Goal: Information Seeking & Learning: Learn about a topic

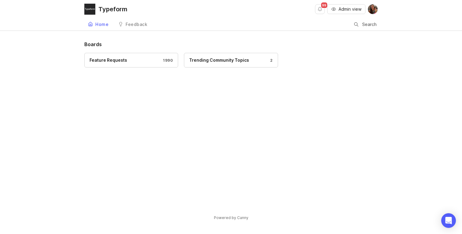
click at [342, 13] on button "Admin view" at bounding box center [346, 9] width 38 height 10
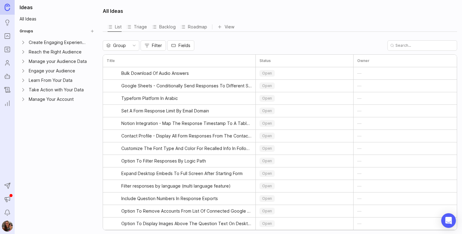
click at [7, 49] on icon "Roadmaps" at bounding box center [7, 49] width 7 height 7
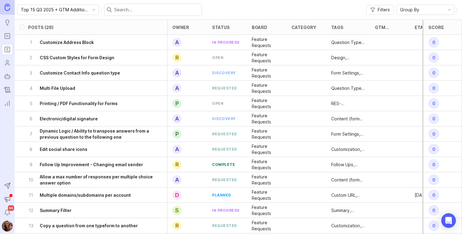
click at [53, 10] on input "Top 15 Q3 2025 + GTM Additional" at bounding box center [55, 9] width 68 height 7
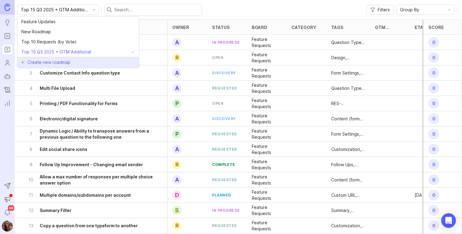
click at [54, 62] on span "Create new roadmap" at bounding box center [49, 62] width 43 height 6
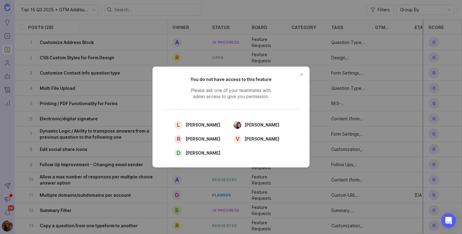
click at [300, 72] on button "close button" at bounding box center [302, 75] width 10 height 10
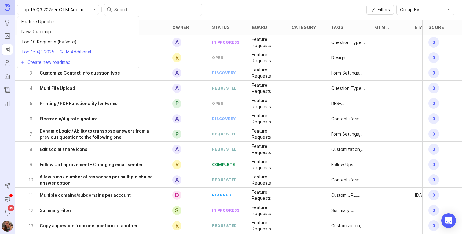
click at [28, 10] on input "Top 15 Q3 2025 + GTM Additional" at bounding box center [55, 9] width 68 height 7
click at [285, 8] on div "Top 15 Q3 2025 + GTM Additional Filters Group By" at bounding box center [238, 10] width 447 height 20
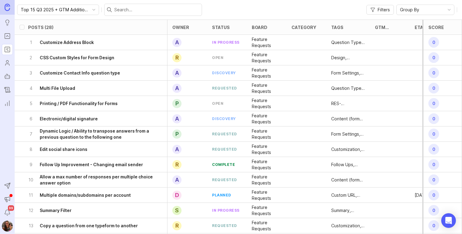
click at [378, 10] on span "Filters" at bounding box center [384, 10] width 12 height 6
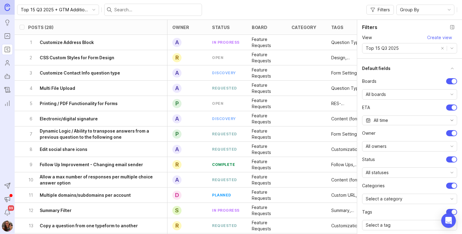
click at [444, 39] on span "Create view" at bounding box center [439, 38] width 25 height 6
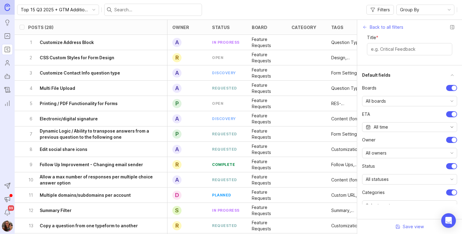
click at [366, 27] on icon "button" at bounding box center [365, 27] width 5 height 5
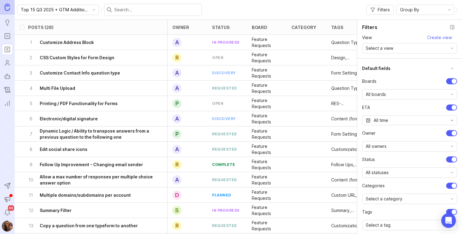
click at [443, 35] on span "Create view" at bounding box center [439, 38] width 25 height 6
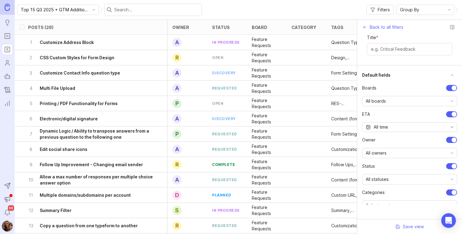
click at [378, 28] on span "Back to all filters" at bounding box center [387, 27] width 34 height 6
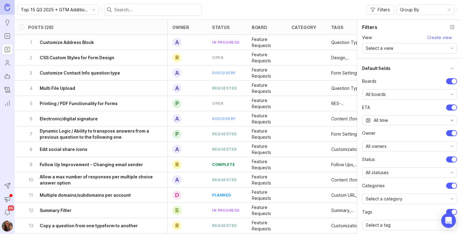
click at [280, 9] on div "Top 15 Q3 2025 + GTM Additional Filters Group By" at bounding box center [238, 10] width 447 height 20
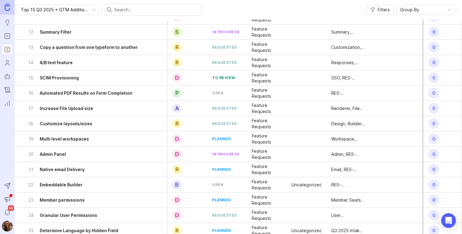
scroll to position [224, 0]
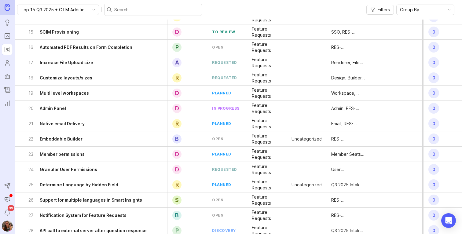
click at [45, 12] on input "Top 15 Q3 2025 + GTM Additional" at bounding box center [55, 9] width 68 height 7
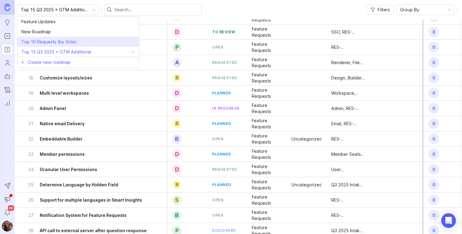
click at [36, 42] on span "Top 10 Requests (by Vote)" at bounding box center [48, 42] width 55 height 7
type input "Top 10 Requests (by Vote)"
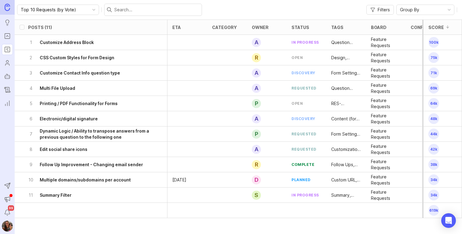
click at [67, 12] on input "Top 10 Requests (by Vote)" at bounding box center [55, 9] width 68 height 7
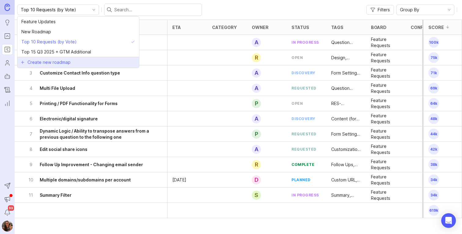
click at [57, 61] on span "Create new roadmap" at bounding box center [49, 62] width 43 height 6
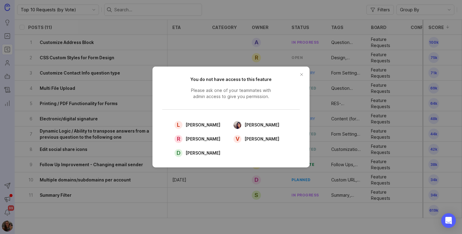
click at [302, 78] on button "close button" at bounding box center [302, 75] width 10 height 10
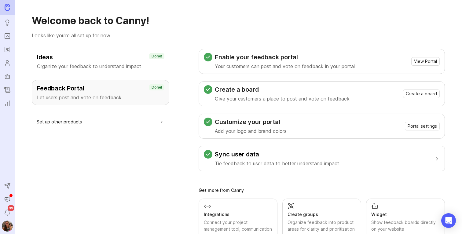
click at [86, 93] on div "Feedback Portal Let users post and vote on feedback" at bounding box center [100, 92] width 127 height 17
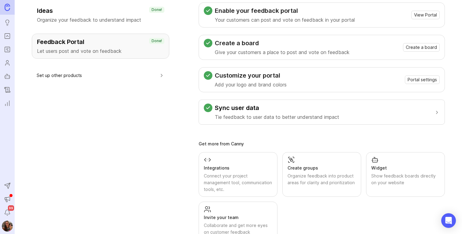
scroll to position [67, 0]
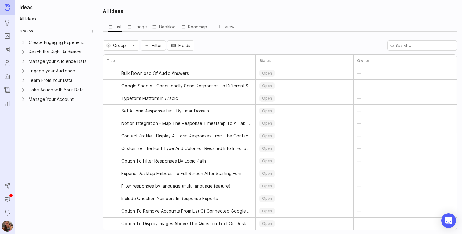
click at [147, 44] on icon "button" at bounding box center [147, 45] width 5 height 5
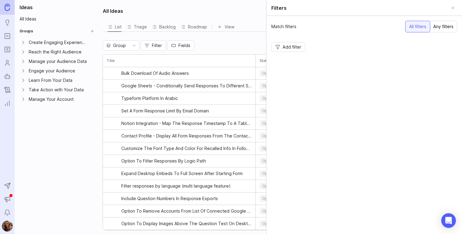
click at [301, 49] on span "Add filter" at bounding box center [292, 47] width 19 height 6
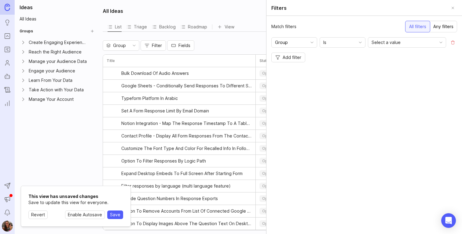
click at [295, 46] on div "Group" at bounding box center [289, 43] width 35 height 10
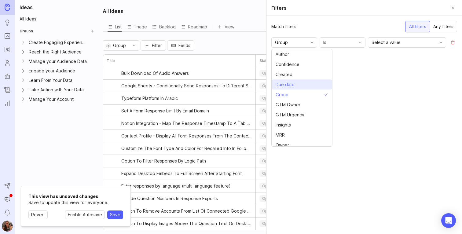
scroll to position [34, 0]
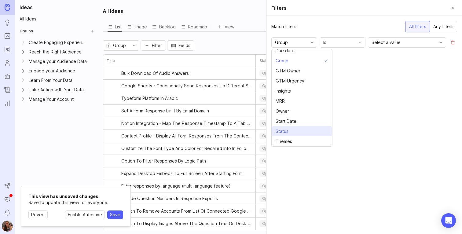
click at [285, 133] on span "Status" at bounding box center [282, 131] width 13 height 7
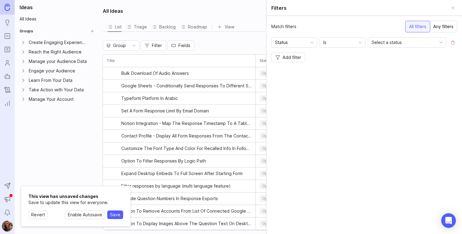
click at [338, 42] on div "Is" at bounding box center [337, 43] width 35 height 10
click at [338, 65] on li "Is not" at bounding box center [350, 64] width 61 height 10
click at [389, 42] on span "Select a status" at bounding box center [387, 42] width 30 height 7
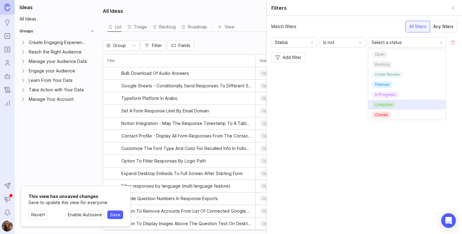
click at [386, 101] on li "complete" at bounding box center [407, 105] width 78 height 10
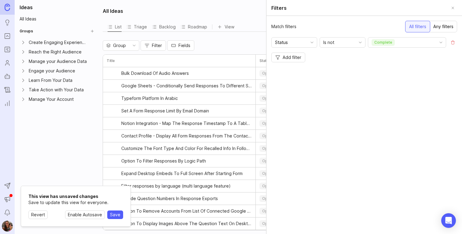
click at [426, 42] on div "complete" at bounding box center [402, 43] width 68 height 10
click at [321, 98] on div "Match filters All filters Any filters Status Is not complete Add filter" at bounding box center [365, 125] width 196 height 218
click at [447, 25] on div "Any filters" at bounding box center [444, 26] width 28 height 11
click at [424, 27] on div "All filters" at bounding box center [417, 26] width 24 height 11
click at [190, 29] on div "Roadmap" at bounding box center [194, 27] width 27 height 9
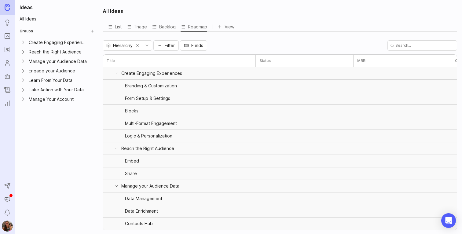
click at [116, 28] on div "List" at bounding box center [115, 27] width 14 height 9
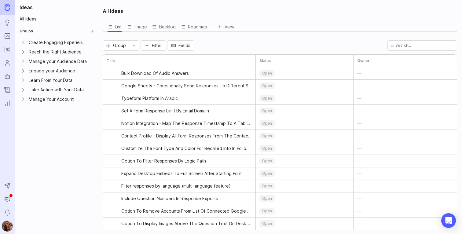
click at [155, 45] on span "Filter" at bounding box center [157, 45] width 10 height 6
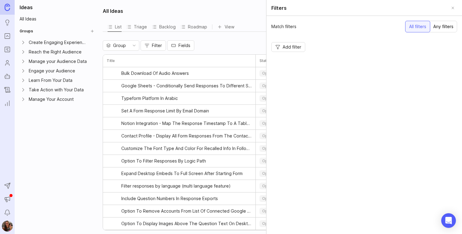
click at [295, 46] on span "Add filter" at bounding box center [292, 47] width 19 height 6
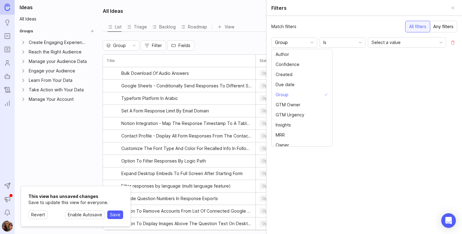
click at [306, 41] on input "Group" at bounding box center [290, 42] width 31 height 7
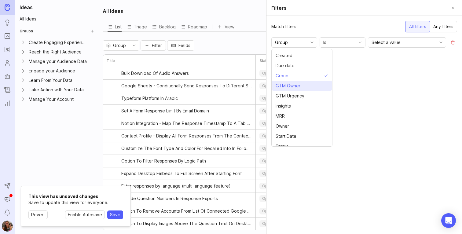
scroll to position [34, 0]
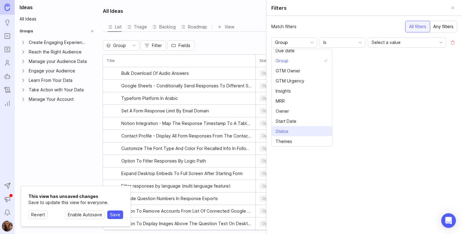
click at [291, 132] on li "Status" at bounding box center [302, 131] width 61 height 10
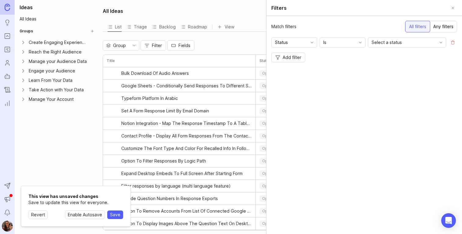
click at [335, 45] on div "Is" at bounding box center [337, 43] width 35 height 10
click at [335, 66] on span "Is not" at bounding box center [329, 64] width 11 height 7
click at [376, 46] on div "Select a status" at bounding box center [402, 43] width 68 height 10
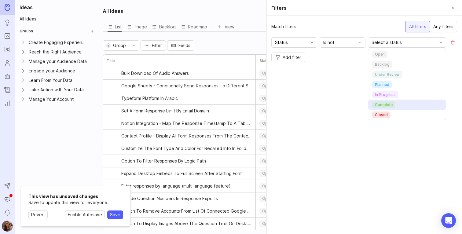
click at [376, 101] on li "complete" at bounding box center [407, 105] width 78 height 10
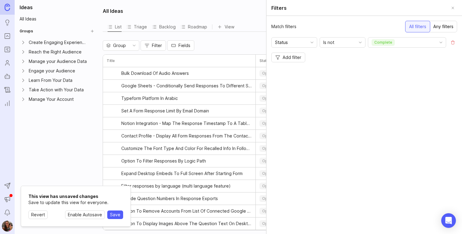
click at [291, 58] on span "Add filter" at bounding box center [292, 57] width 19 height 6
click at [305, 60] on input "Group" at bounding box center [290, 57] width 31 height 7
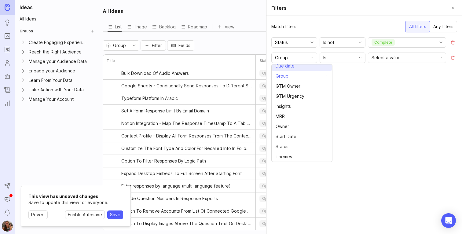
scroll to position [0, 0]
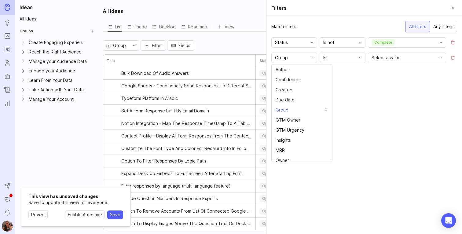
click at [453, 59] on button "Remove filter" at bounding box center [453, 57] width 9 height 9
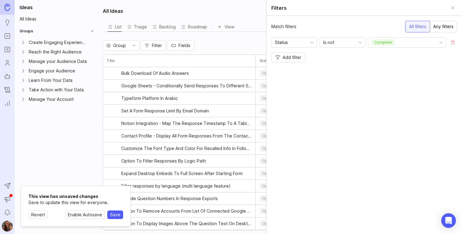
click at [454, 6] on button "Close" at bounding box center [453, 8] width 9 height 9
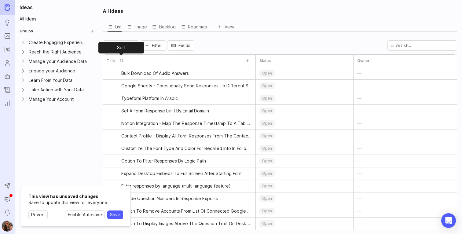
click at [125, 59] on button "Sort" at bounding box center [121, 61] width 9 height 9
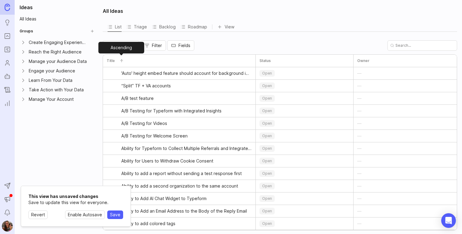
click at [125, 59] on button "Ascending" at bounding box center [121, 61] width 9 height 9
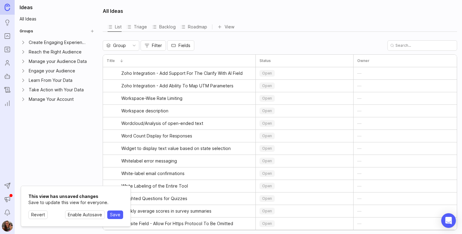
click at [117, 49] on div "Group" at bounding box center [116, 46] width 26 height 10
click at [189, 44] on span "Fields" at bounding box center [185, 45] width 12 height 6
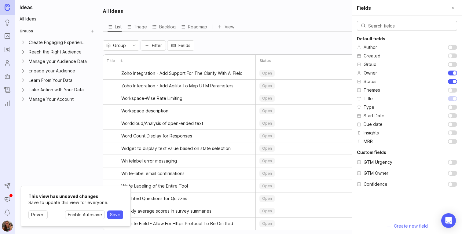
click at [88, 217] on span "Enable Autosave" at bounding box center [85, 215] width 34 height 6
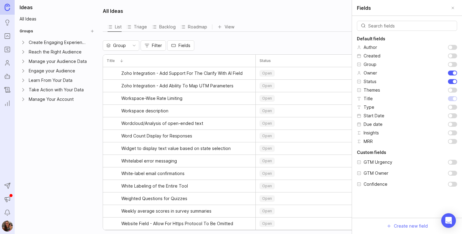
click at [448, 9] on div "Fields" at bounding box center [407, 8] width 110 height 16
click at [156, 45] on span "Filter" at bounding box center [157, 45] width 10 height 6
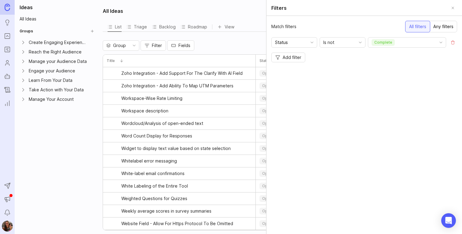
click at [451, 41] on button "Remove filter" at bounding box center [453, 42] width 9 height 9
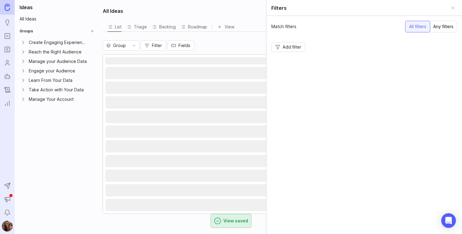
click at [451, 3] on div "Filters" at bounding box center [365, 8] width 196 height 16
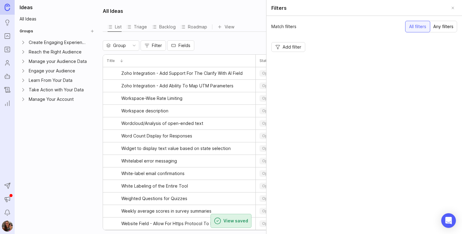
click at [452, 6] on button "Close" at bounding box center [453, 8] width 9 height 9
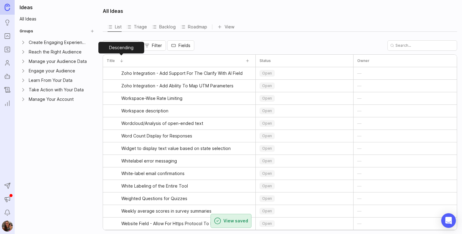
click at [119, 59] on button "Descending" at bounding box center [121, 61] width 9 height 9
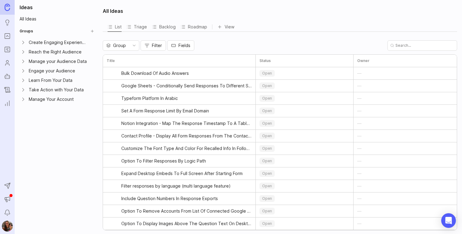
click at [217, 27] on icon at bounding box center [219, 26] width 5 height 5
type input "Q4 Top 15"
click at [171, 42] on button "Filter" at bounding box center [165, 45] width 25 height 10
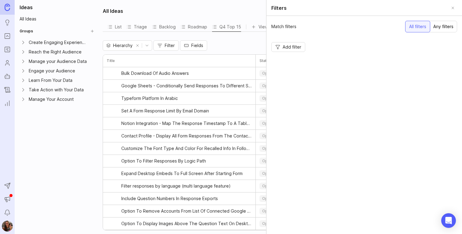
click at [171, 42] on button "Filter" at bounding box center [165, 45] width 25 height 10
click at [146, 45] on icon "toggle icon" at bounding box center [147, 45] width 10 height 5
click at [127, 46] on span "Hierarchy" at bounding box center [123, 45] width 20 height 7
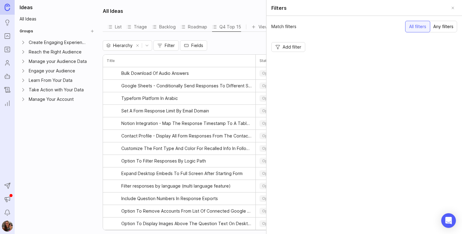
click at [167, 45] on span "Filter" at bounding box center [170, 45] width 10 height 6
click at [294, 47] on span "Add filter" at bounding box center [292, 47] width 19 height 6
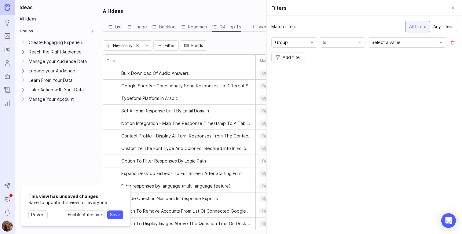
click at [303, 44] on input "Group" at bounding box center [290, 42] width 31 height 7
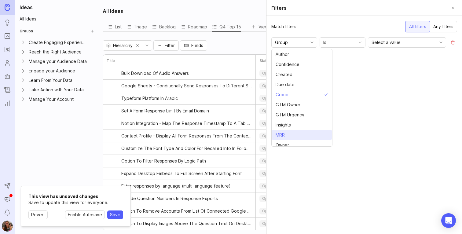
scroll to position [34, 0]
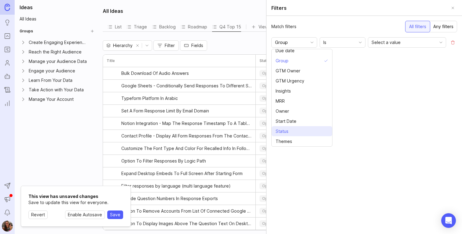
click at [281, 130] on span "Status" at bounding box center [282, 131] width 13 height 7
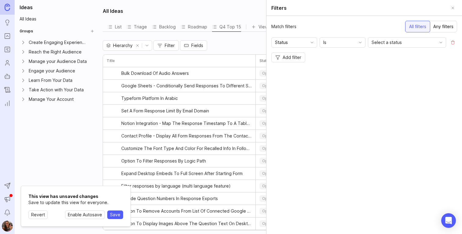
click at [346, 41] on div "Is" at bounding box center [337, 43] width 35 height 10
click at [341, 66] on li "Is not" at bounding box center [350, 64] width 61 height 10
click at [392, 44] on span "Select a status" at bounding box center [387, 42] width 30 height 7
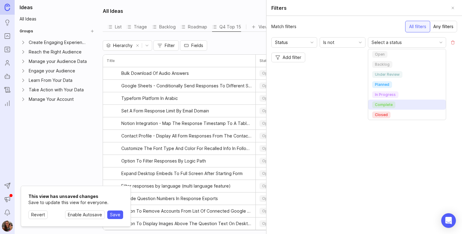
click at [383, 104] on span "complete" at bounding box center [384, 104] width 18 height 5
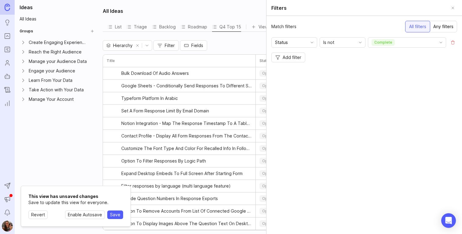
click at [297, 57] on span "Add filter" at bounding box center [292, 57] width 19 height 6
click at [293, 61] on input "Group" at bounding box center [290, 57] width 31 height 7
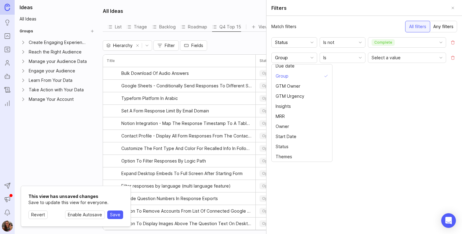
click at [353, 125] on div "Match filters All filters Any filters Status Is not complete Group Is Select a …" at bounding box center [365, 125] width 196 height 218
click at [455, 59] on button "Remove filter" at bounding box center [453, 57] width 9 height 9
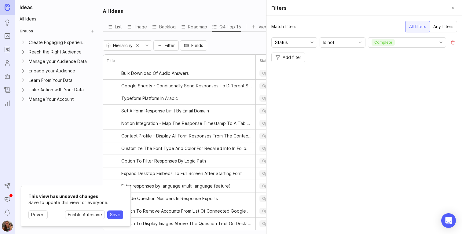
click at [452, 10] on button "Close" at bounding box center [453, 8] width 9 height 9
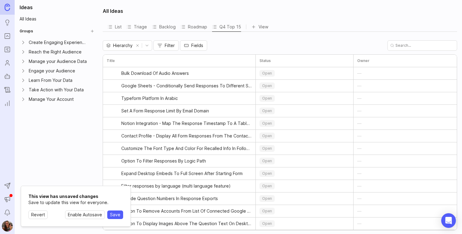
click at [185, 44] on icon "button" at bounding box center [186, 45] width 5 height 5
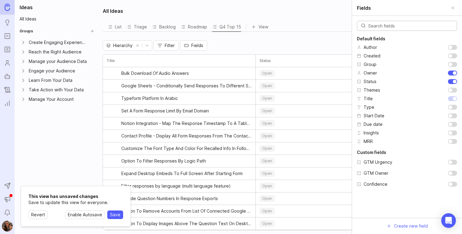
click at [451, 134] on input "checkbox" at bounding box center [452, 133] width 9 height 5
checkbox input "true"
click at [453, 106] on input "checkbox" at bounding box center [452, 107] width 9 height 5
checkbox input "true"
click at [453, 162] on input "checkbox" at bounding box center [452, 162] width 9 height 5
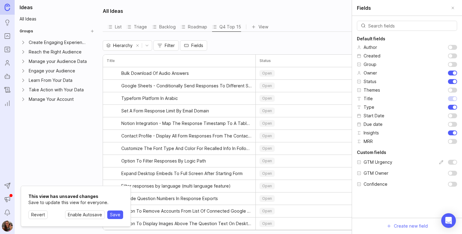
checkbox input "true"
click at [453, 172] on input "checkbox" at bounding box center [452, 173] width 9 height 5
checkbox input "true"
click at [452, 182] on input "checkbox" at bounding box center [452, 184] width 9 height 5
checkbox input "true"
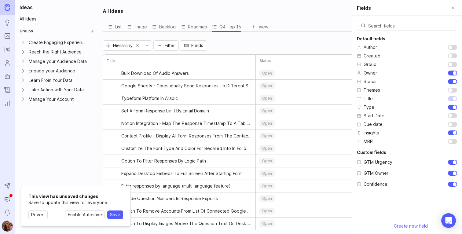
click at [409, 26] on input "text" at bounding box center [410, 26] width 85 height 7
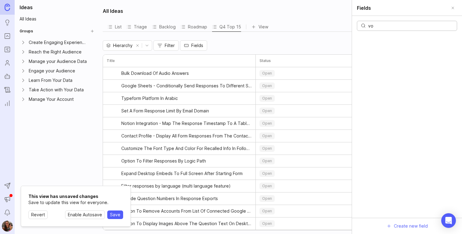
type input "vo"
click at [454, 6] on button "Close" at bounding box center [453, 8] width 9 height 9
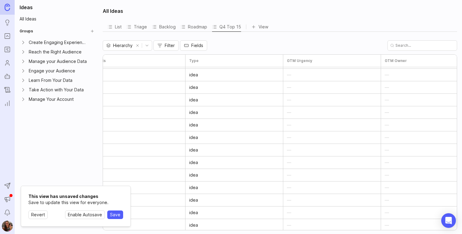
scroll to position [0, 364]
click at [205, 40] on button "Fields" at bounding box center [193, 45] width 27 height 10
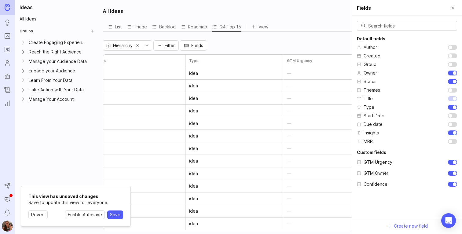
click at [451, 108] on input "checkbox" at bounding box center [452, 107] width 9 height 5
checkbox input "false"
click at [452, 130] on ul "Author Created Group Owner Status Themes Title Type Start Date Due date Insight…" at bounding box center [407, 94] width 100 height 100
click at [453, 134] on input "checkbox" at bounding box center [452, 133] width 9 height 5
checkbox input "false"
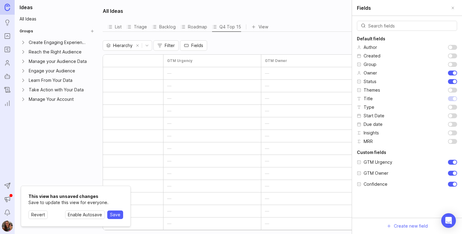
scroll to position [0, 288]
click at [451, 164] on input "checkbox" at bounding box center [452, 162] width 9 height 5
checkbox input "false"
click at [452, 173] on input "checkbox" at bounding box center [452, 173] width 9 height 5
checkbox input "false"
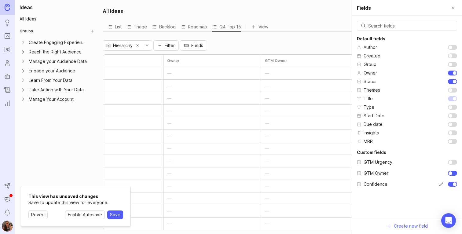
scroll to position [0, 92]
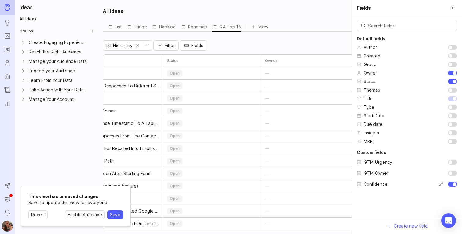
click at [452, 184] on input "checkbox" at bounding box center [452, 184] width 9 height 5
checkbox input "false"
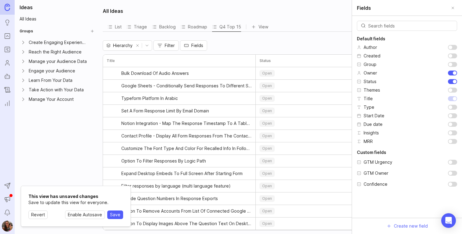
click at [333, 25] on div "List Triage Backlog Roadmap Q4 Top 15 View" at bounding box center [280, 27] width 355 height 10
click at [454, 6] on button "Close" at bounding box center [453, 8] width 9 height 9
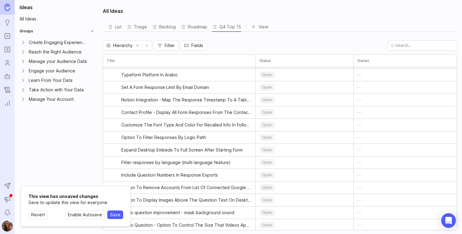
scroll to position [23, 0]
click at [190, 28] on div "Roadmap" at bounding box center [194, 27] width 27 height 9
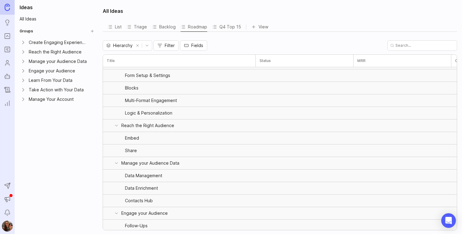
click at [220, 27] on div "Q4 Top 15" at bounding box center [226, 27] width 29 height 9
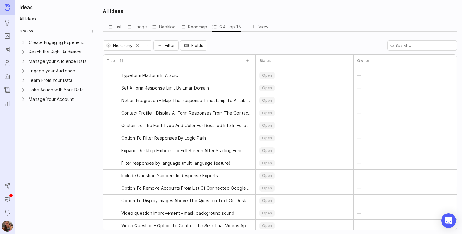
click at [249, 60] on button "Add sub-idea" at bounding box center [247, 61] width 9 height 9
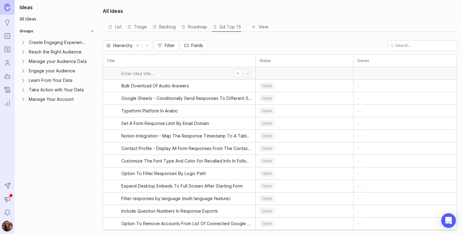
click at [238, 75] on button "Cancel" at bounding box center [238, 73] width 9 height 9
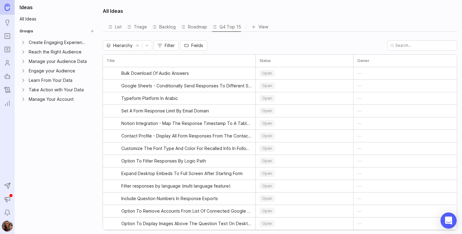
click at [450, 218] on icon "Open Intercom Messenger" at bounding box center [448, 221] width 7 height 8
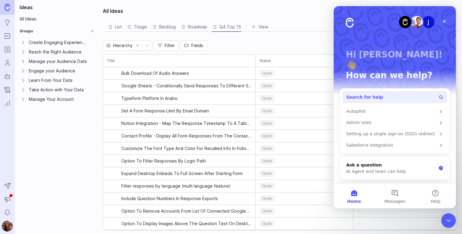
click at [371, 94] on span "Search for help" at bounding box center [364, 97] width 37 height 6
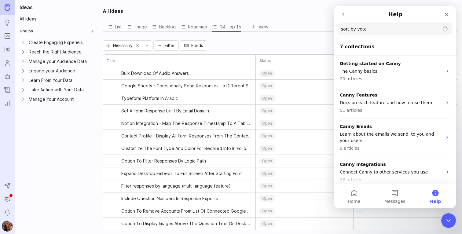
type input "sort by votes"
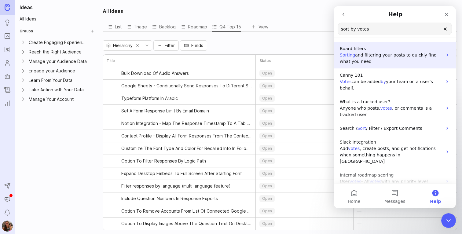
click at [377, 57] on span "and filtering your posts to quickly find what you need" at bounding box center [388, 58] width 97 height 11
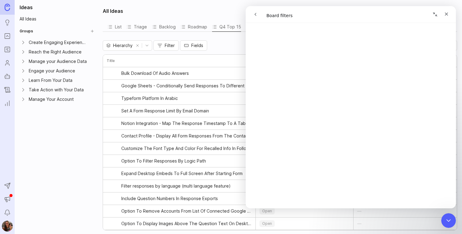
scroll to position [91, 0]
click at [448, 16] on icon "Close" at bounding box center [446, 14] width 5 height 5
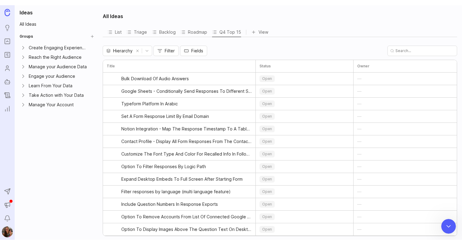
scroll to position [0, 0]
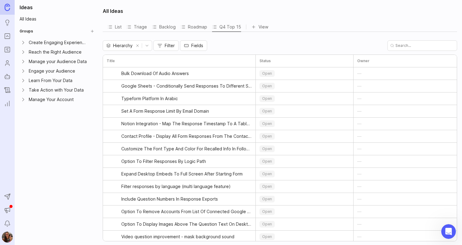
click at [229, 28] on div "Q4 Top 15" at bounding box center [226, 27] width 29 height 9
click at [313, 36] on div "All Ideas List Triage Backlog Roadmap Q4 Top 15 View To pick up a draggable ite…" at bounding box center [280, 122] width 363 height 245
click at [197, 43] on span "Fields" at bounding box center [197, 45] width 12 height 6
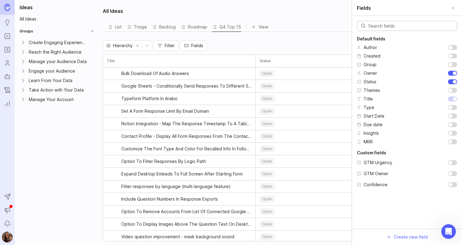
click at [197, 43] on span "Fields" at bounding box center [197, 45] width 12 height 6
click at [124, 48] on span "Hierarchy" at bounding box center [123, 45] width 20 height 7
click at [150, 58] on icon "check icon" at bounding box center [147, 57] width 7 height 4
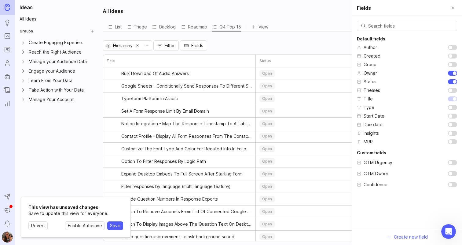
click at [128, 45] on span "Hierarchy" at bounding box center [123, 45] width 20 height 7
click at [134, 55] on li "Hierarchy" at bounding box center [127, 57] width 49 height 10
click at [136, 47] on button "remove selection" at bounding box center [137, 45] width 9 height 9
click at [453, 9] on button "Close" at bounding box center [453, 8] width 9 height 9
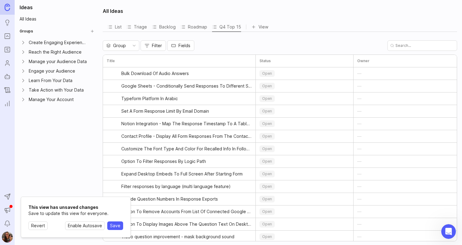
click at [238, 24] on div "Q4 Top 15" at bounding box center [226, 27] width 29 height 9
click at [108, 43] on icon "toggle menu" at bounding box center [108, 45] width 4 height 4
click at [135, 44] on icon "toggle icon" at bounding box center [134, 45] width 10 height 5
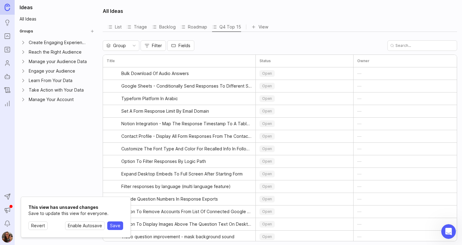
click at [165, 44] on button "Filter" at bounding box center [153, 45] width 25 height 10
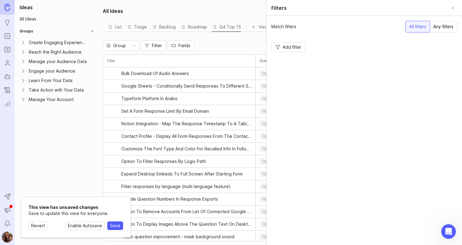
click at [185, 46] on span "Fields" at bounding box center [185, 45] width 12 height 6
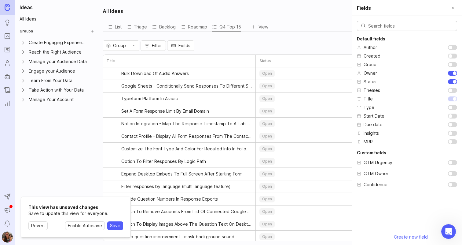
click at [251, 28] on icon at bounding box center [253, 26] width 5 height 5
click at [287, 8] on div "All Ideas" at bounding box center [280, 11] width 355 height 15
click at [35, 40] on div "Create Engaging Experiences" at bounding box center [58, 42] width 59 height 7
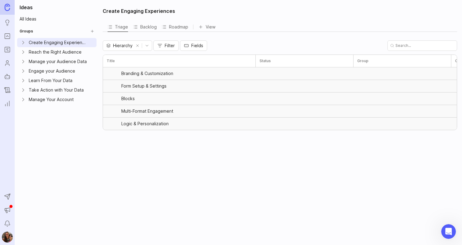
click at [5, 26] on icon "Ideas" at bounding box center [7, 22] width 7 height 7
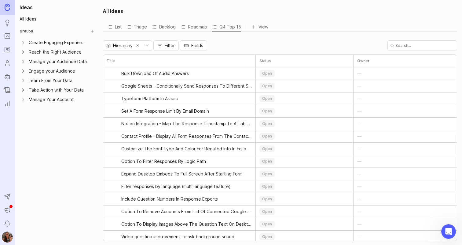
click at [222, 26] on div "Q4 Top 15" at bounding box center [226, 27] width 29 height 9
click at [229, 58] on span "Delete view" at bounding box center [235, 61] width 24 height 7
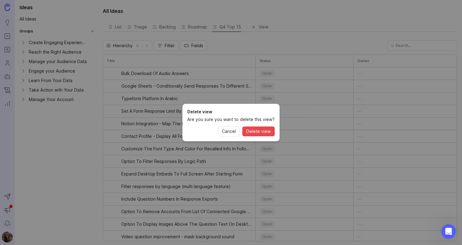
click at [251, 125] on div "Delete view Are you sure you want to delete this view? Cancel Delete view" at bounding box center [230, 122] width 97 height 37
click at [251, 129] on span "Delete view" at bounding box center [258, 131] width 24 height 6
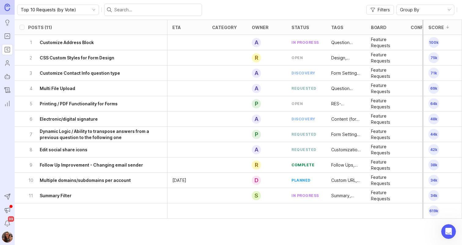
click at [6, 224] on icon "Notifications" at bounding box center [7, 222] width 5 height 4
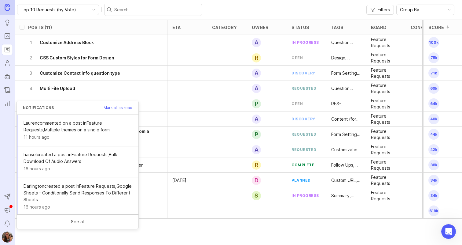
click at [5, 213] on icon "Announcements" at bounding box center [7, 209] width 7 height 7
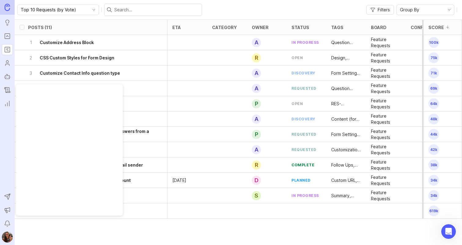
click at [6, 221] on icon "Notifications" at bounding box center [7, 222] width 7 height 7
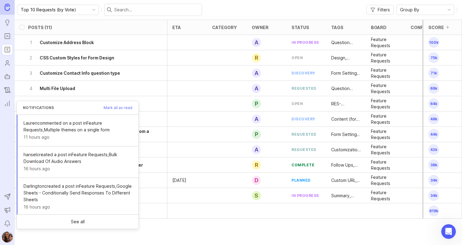
click at [113, 107] on span "Mark all as read" at bounding box center [118, 108] width 29 height 4
click at [8, 210] on icon "Announcements" at bounding box center [7, 209] width 5 height 4
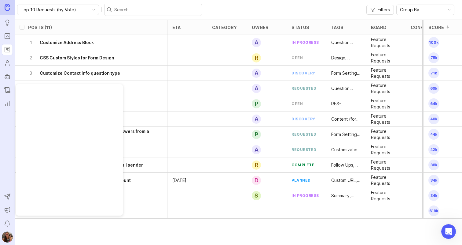
click at [3, 167] on nav "Ideas Portal Roadmaps Users Autopilot Changelog Reporting Send to Autopilot Ann…" at bounding box center [7, 122] width 15 height 245
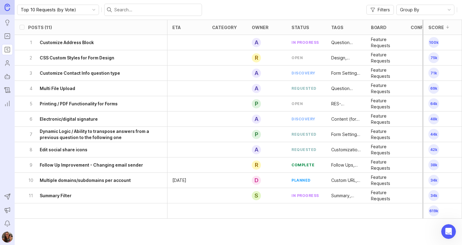
click at [5, 101] on icon "Reporting" at bounding box center [7, 103] width 7 height 7
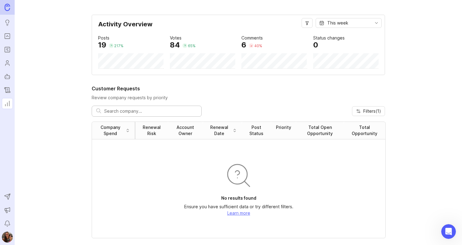
click at [175, 39] on div "Votes" at bounding box center [176, 38] width 12 height 7
click at [117, 130] on div "Company Spend" at bounding box center [110, 130] width 27 height 12
click at [186, 44] on div "65 %" at bounding box center [188, 45] width 13 height 5
click at [7, 32] on link "Portal" at bounding box center [7, 36] width 11 height 11
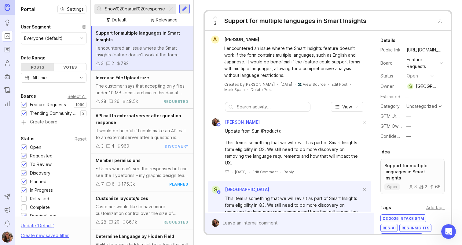
click at [166, 17] on div "Relevance" at bounding box center [167, 20] width 22 height 7
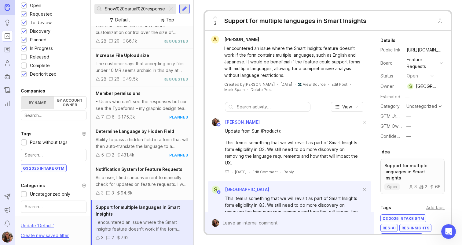
scroll to position [164, 0]
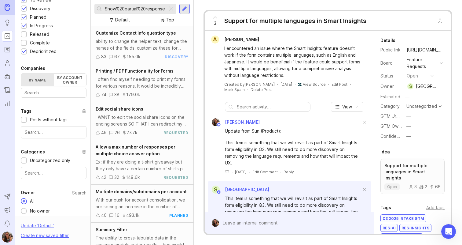
click at [173, 10] on div at bounding box center [171, 9] width 7 height 8
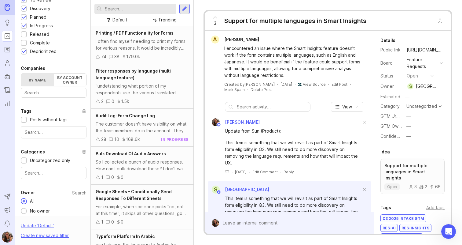
click at [161, 26] on div "Printing / PDF Functionality for Forms I often find myself needing to print my …" at bounding box center [142, 45] width 103 height 38
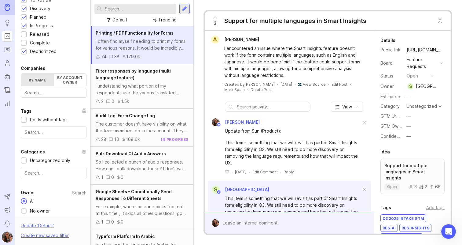
click at [159, 20] on div "Trending" at bounding box center [167, 20] width 18 height 7
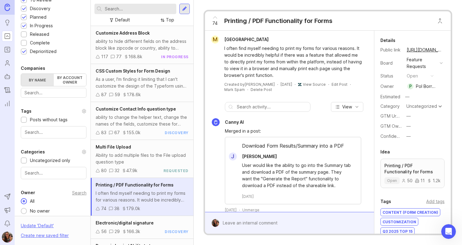
click at [145, 49] on div "ability to hide different fields on the address block like zipcode or country, …" at bounding box center [142, 44] width 93 height 13
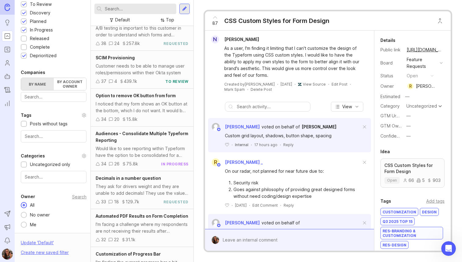
scroll to position [484, 0]
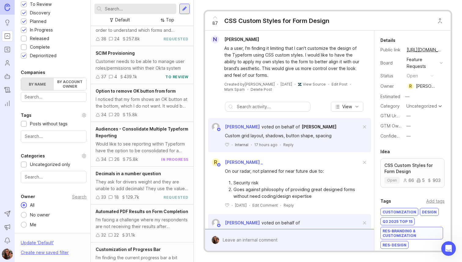
click at [133, 98] on div "I noticed that my form shows an OK button at the bottom, which I do not want. I…" at bounding box center [142, 102] width 93 height 13
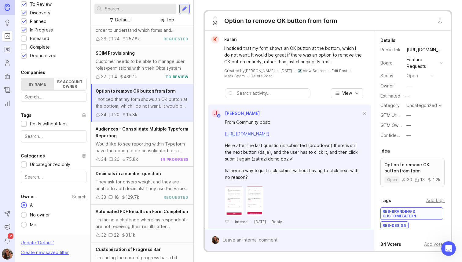
click at [255, 20] on div "Option to remove OK button from form" at bounding box center [280, 21] width 113 height 9
copy div "Option to remove OK button from form k"
click at [430, 48] on link "[URL][DOMAIN_NAME]" at bounding box center [425, 50] width 40 height 8
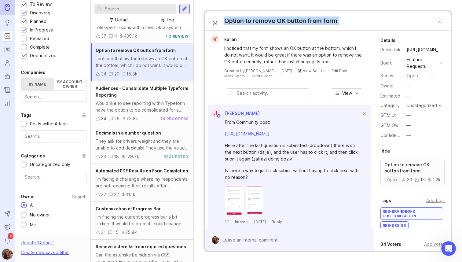
scroll to position [528, 0]
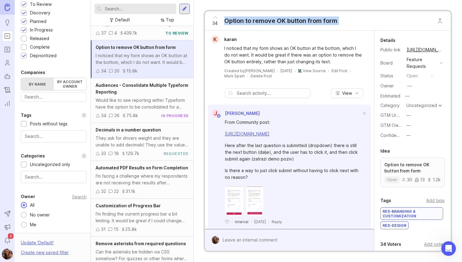
click at [125, 111] on div "Audiences - Consolidate Multiple Typeform Reporting Would like to see reporting…" at bounding box center [142, 100] width 103 height 45
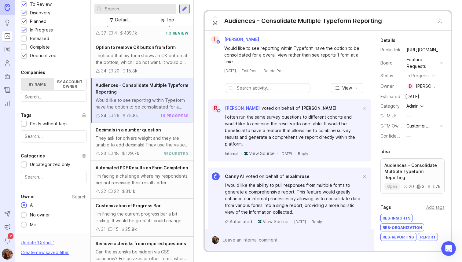
click at [410, 48] on link "[URL][DOMAIN_NAME]" at bounding box center [425, 50] width 40 height 8
click at [287, 22] on div "Audiences - Consolidate Multiple Typeform Reporting" at bounding box center [303, 21] width 158 height 9
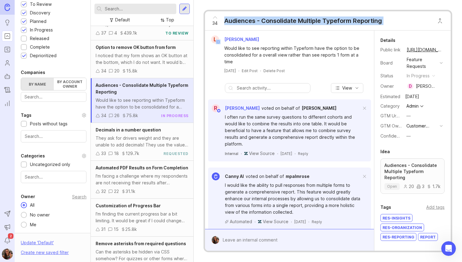
click at [287, 22] on div "Audiences - Consolidate Multiple Typeform Reporting" at bounding box center [303, 21] width 158 height 9
copy div "Audiences - Consolidate Multiple Typeform Reporting L"
click at [115, 141] on div "They ask for drivers weight and they are unable to add decimals! They use the v…" at bounding box center [142, 141] width 93 height 13
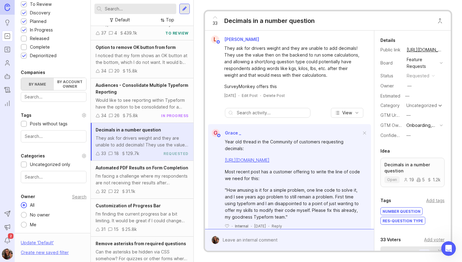
click at [445, 50] on button "copy icon" at bounding box center [449, 50] width 9 height 9
click at [125, 181] on div "I'm facing a challenge where my respondents are not receiving their results aft…" at bounding box center [142, 179] width 93 height 13
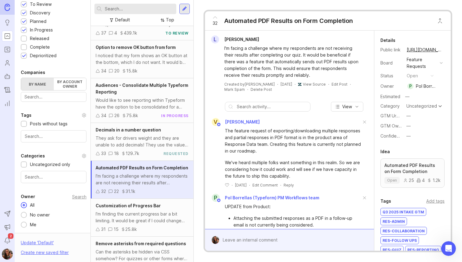
scroll to position [557, 0]
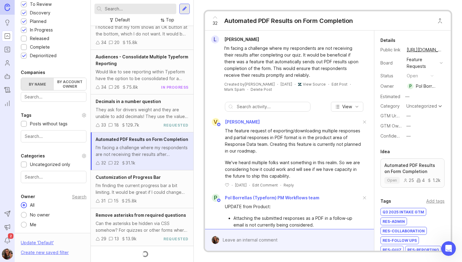
click at [145, 185] on div "I'm finding the current progress bar a bit limiting. It would be great if I cou…" at bounding box center [142, 188] width 93 height 13
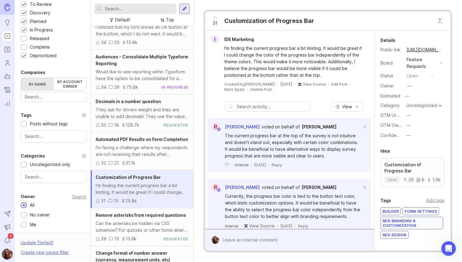
click at [445, 48] on button "copy icon" at bounding box center [449, 50] width 9 height 9
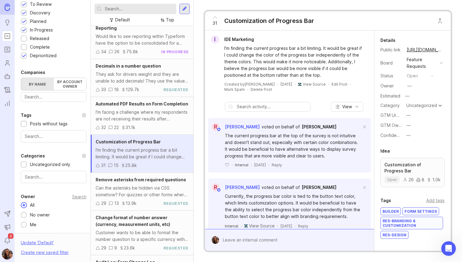
scroll to position [592, 0]
click at [139, 184] on div "Remove asterisks from required questions Can the asterisks be hidden via CSS so…" at bounding box center [142, 191] width 103 height 38
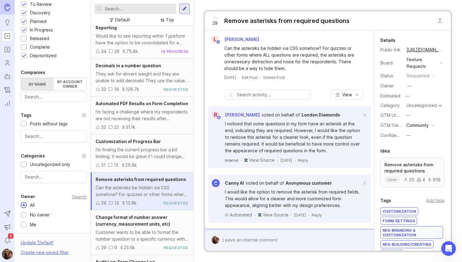
click at [309, 23] on div "Remove asterisks from required questions" at bounding box center [286, 21] width 125 height 9
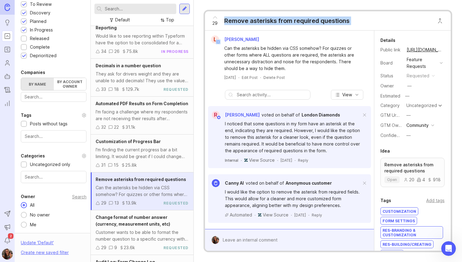
click at [309, 23] on div "Remove asterisks from required questions" at bounding box center [286, 21] width 125 height 9
copy div "Remove asterisks from required questions L"
click at [445, 50] on button "copy icon" at bounding box center [449, 50] width 9 height 9
